Goal: Information Seeking & Learning: Learn about a topic

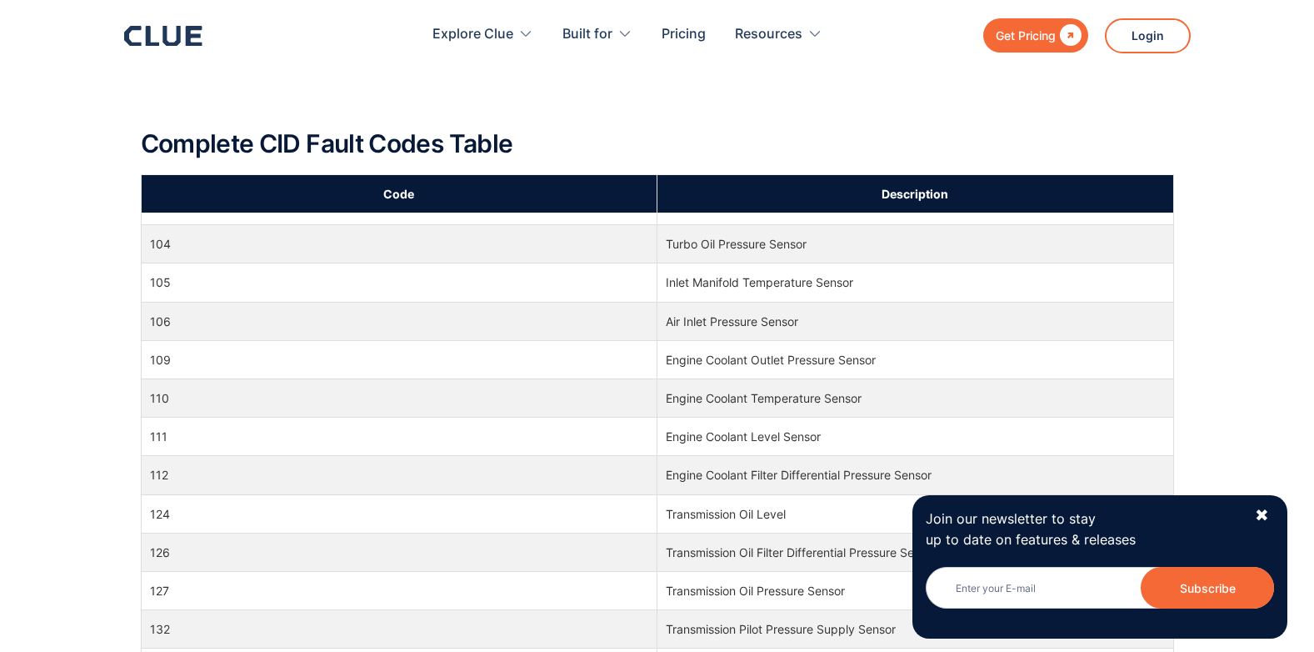
scroll to position [1667, 0]
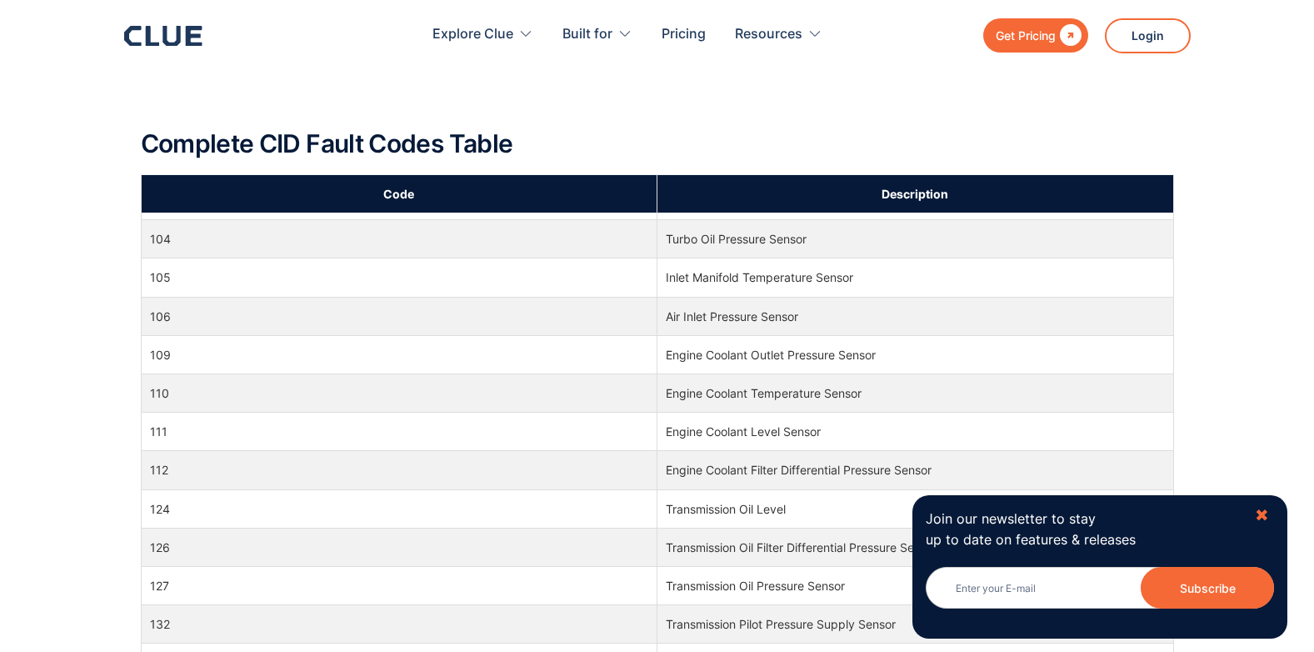
click at [1267, 512] on div "✖" at bounding box center [1262, 515] width 14 height 21
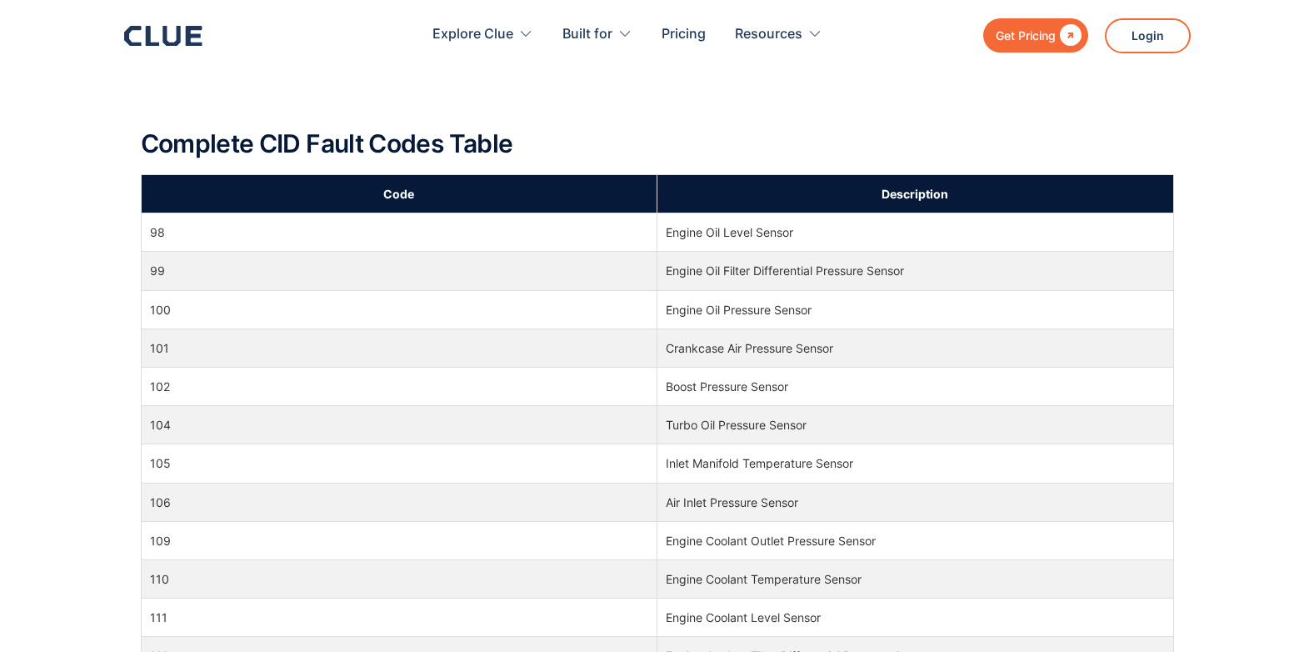
scroll to position [1444, 0]
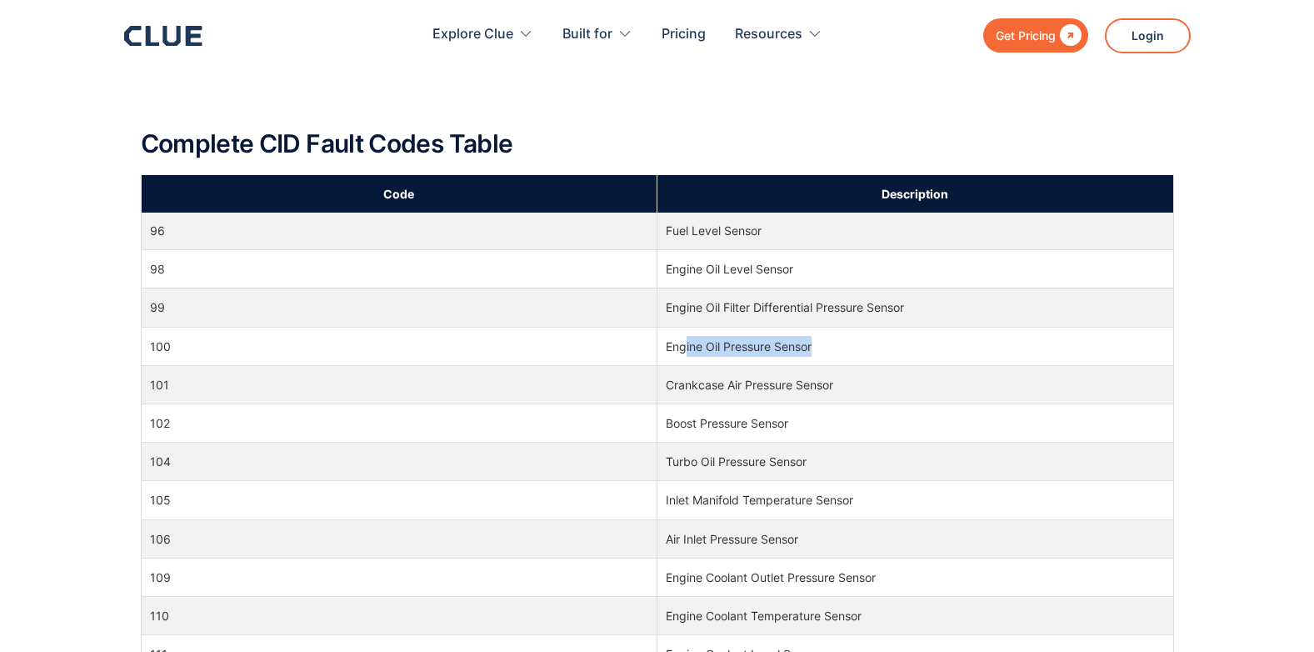
drag, startPoint x: 680, startPoint y: 349, endPoint x: 842, endPoint y: 355, distance: 161.8
click at [842, 355] on td "Engine Oil Pressure Sensor" at bounding box center [915, 346] width 517 height 38
drag, startPoint x: 217, startPoint y: 147, endPoint x: 382, endPoint y: 160, distance: 165.5
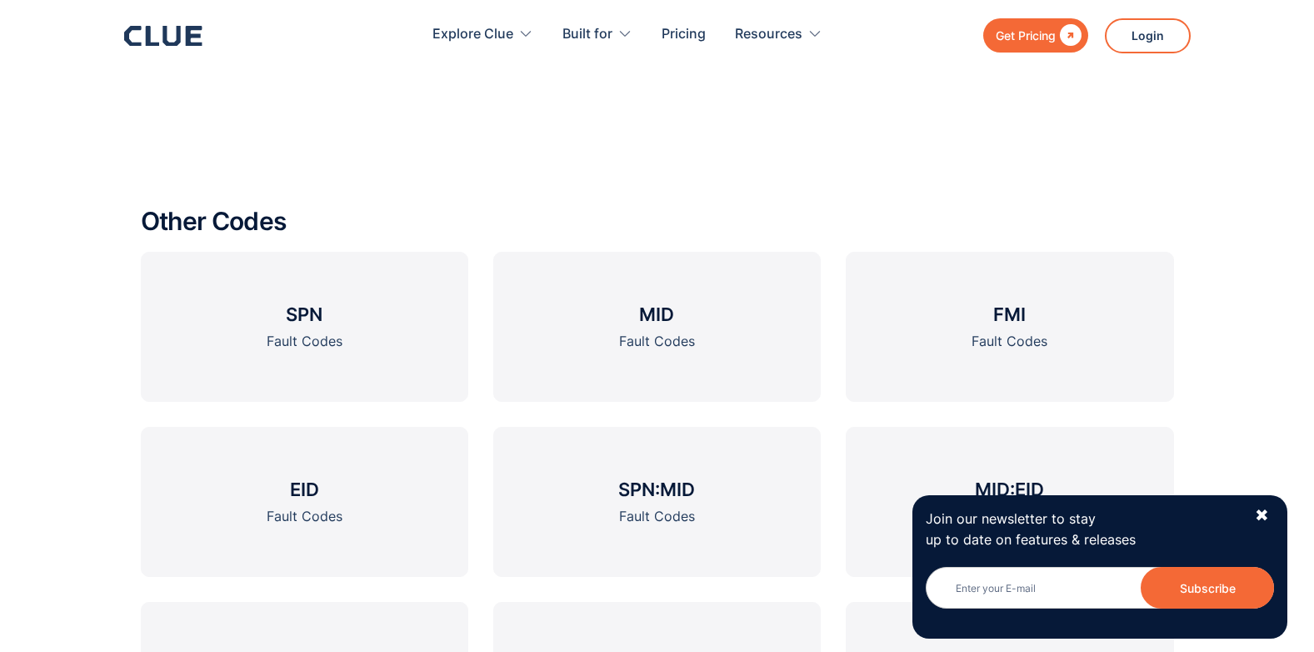
scroll to position [2000, 0]
